Goal: Ask a question: Seek information or help from site administrators or community

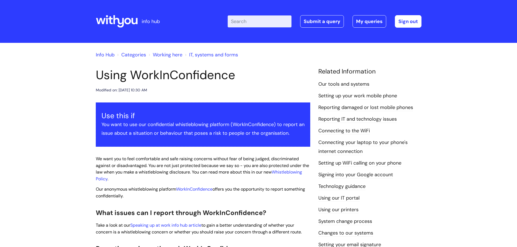
click at [262, 22] on input "Enter your search term here..." at bounding box center [260, 21] width 64 height 12
type input "complaint"
click button "Search" at bounding box center [0, 0] width 0 height 0
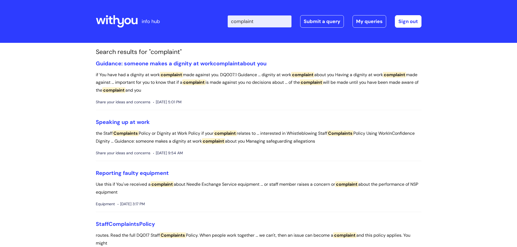
click at [125, 20] on icon at bounding box center [127, 21] width 7 height 7
